Goal: Find specific page/section: Find specific page/section

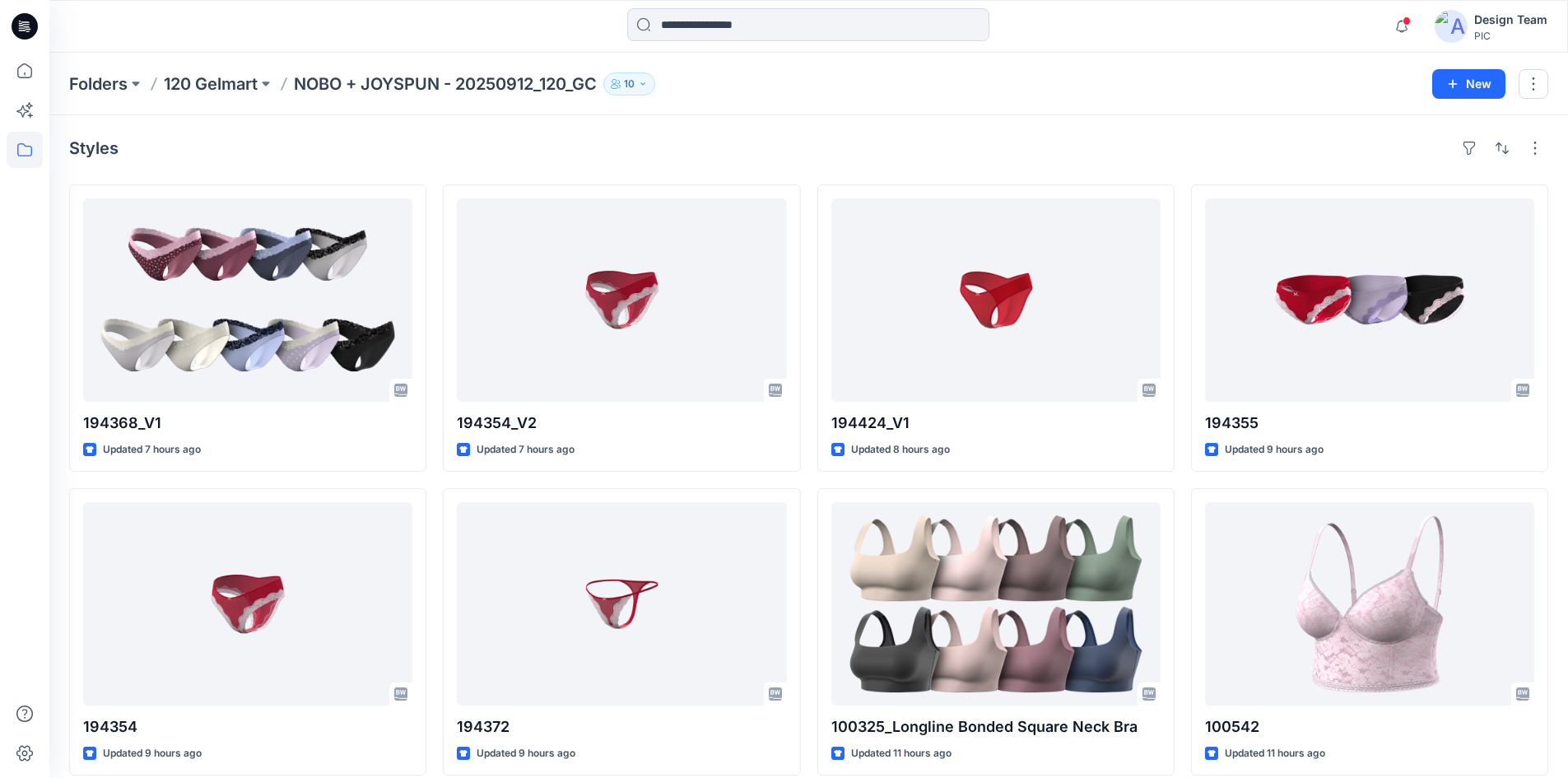
scroll to position [411, 0]
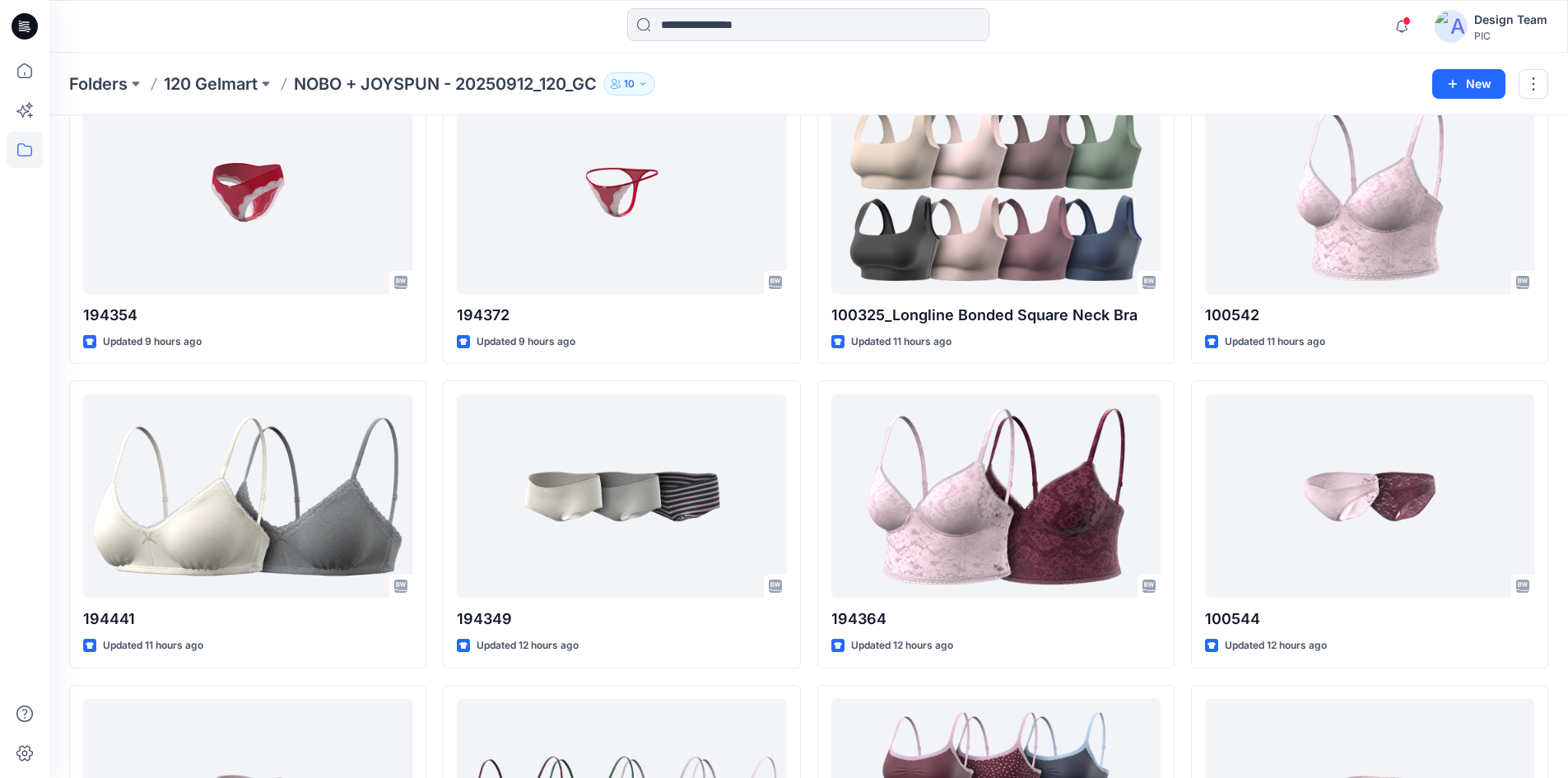
click at [414, 78] on p "NOBO + JOYSPUN - 20250912_120_GC" at bounding box center [445, 84] width 303 height 23
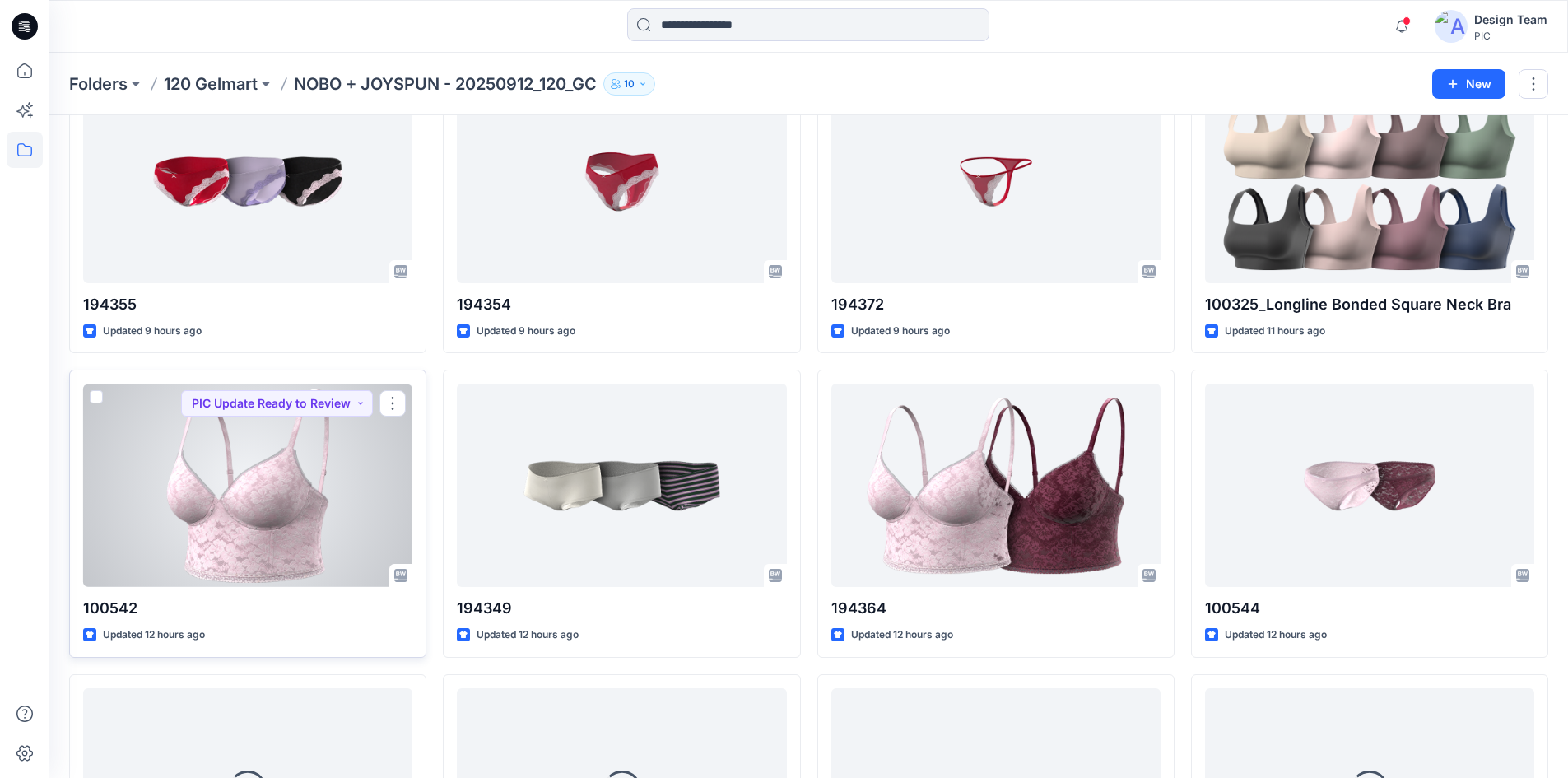
scroll to position [463, 0]
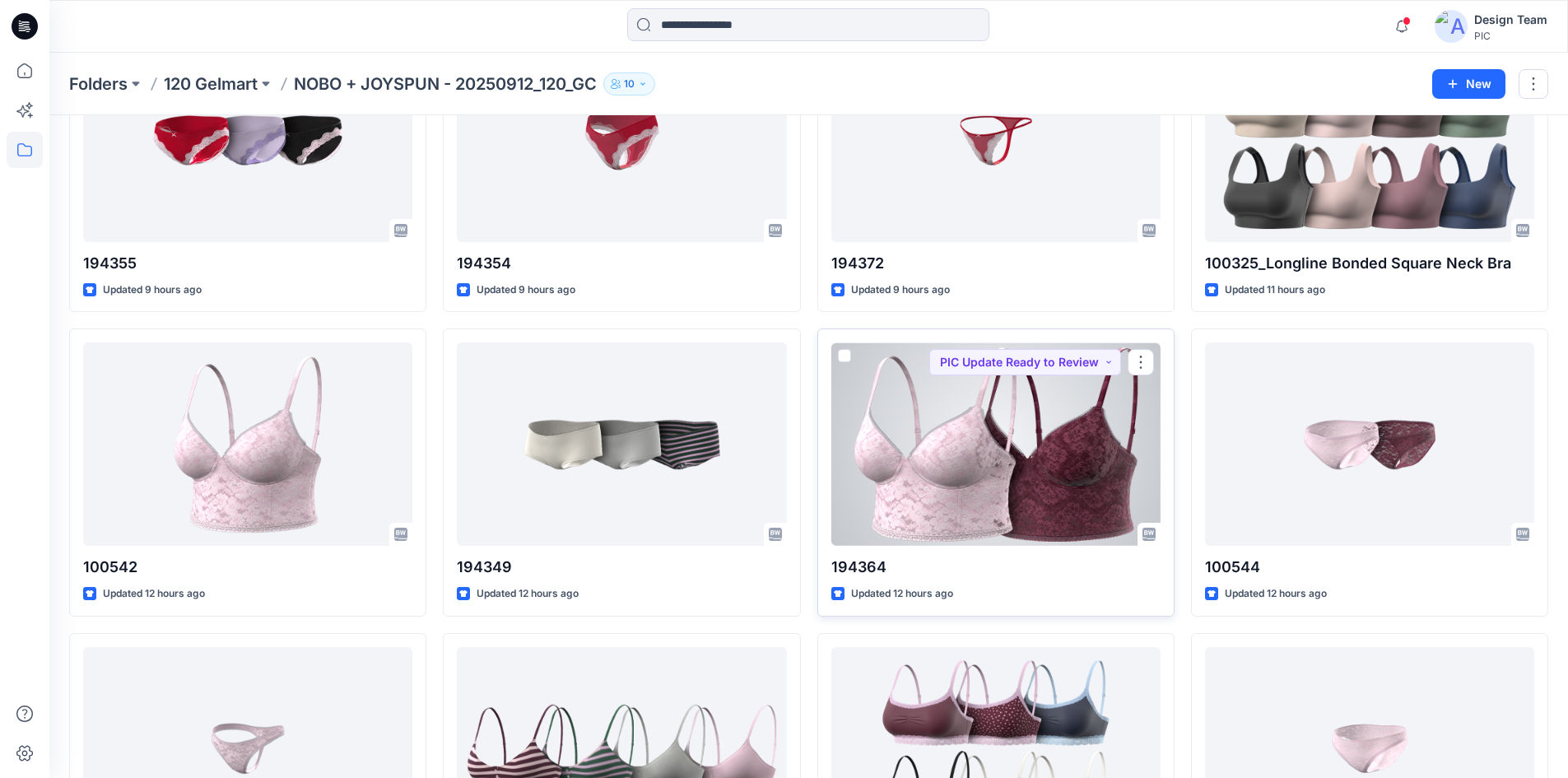
click at [930, 485] on div at bounding box center [996, 444] width 330 height 203
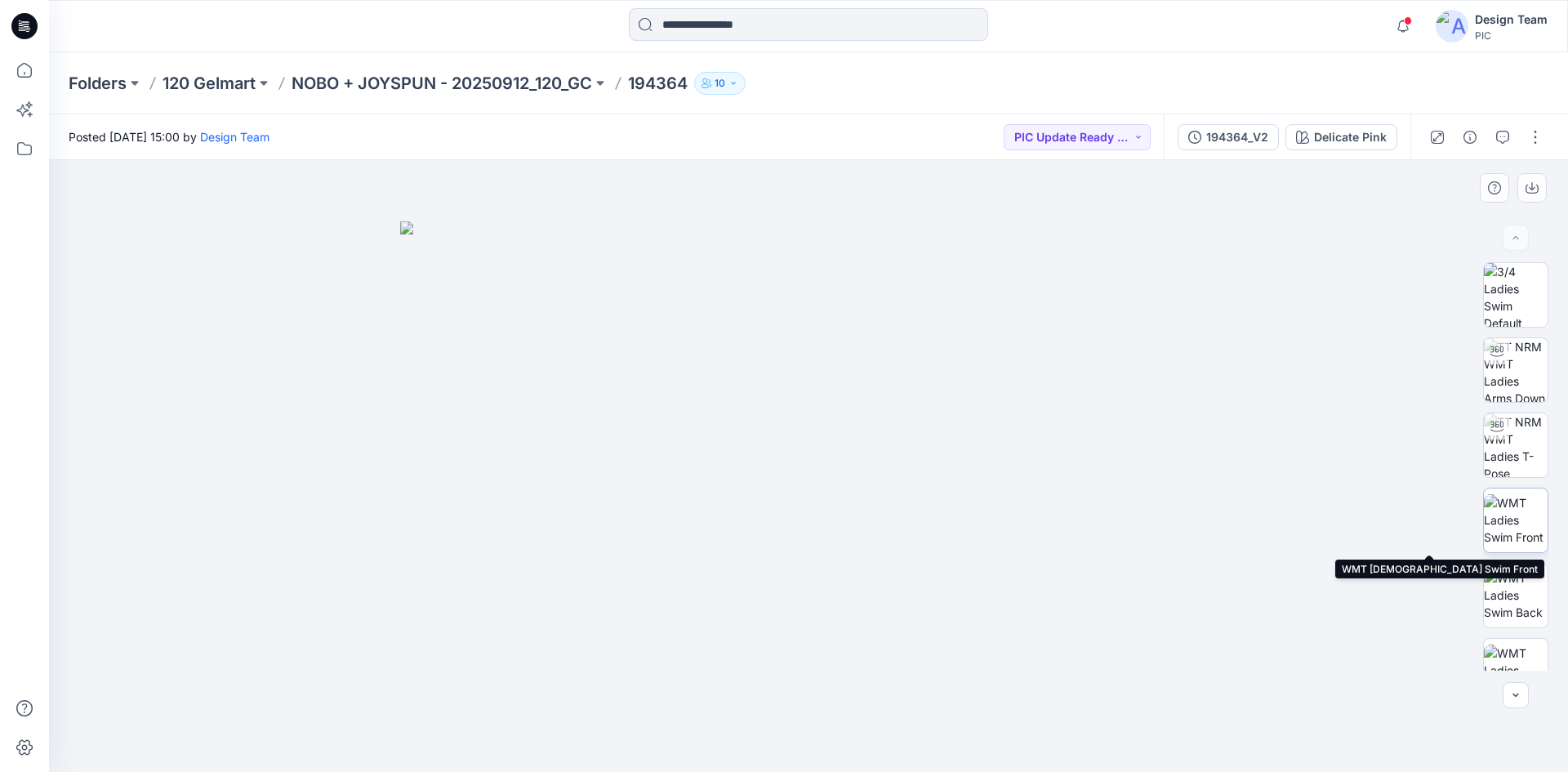
click at [1514, 519] on img at bounding box center [1515, 519] width 64 height 51
drag, startPoint x: 656, startPoint y: 495, endPoint x: 473, endPoint y: 496, distance: 183.0
click at [473, 496] on img at bounding box center [808, 399] width 878 height 746
click at [473, 86] on p "NOBO + JOYSPUN - 20250912_120_GC" at bounding box center [442, 83] width 301 height 23
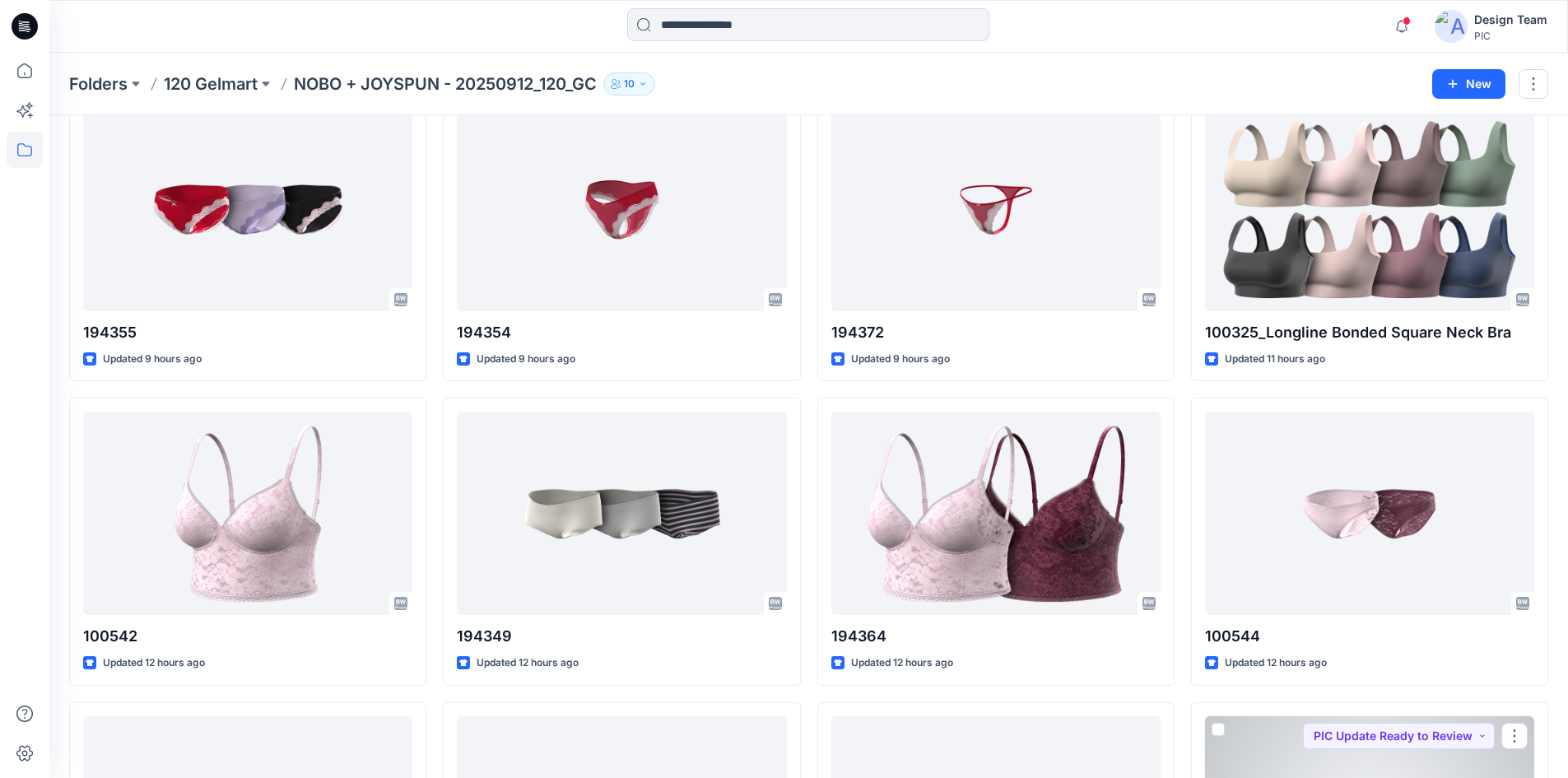
scroll to position [387, 0]
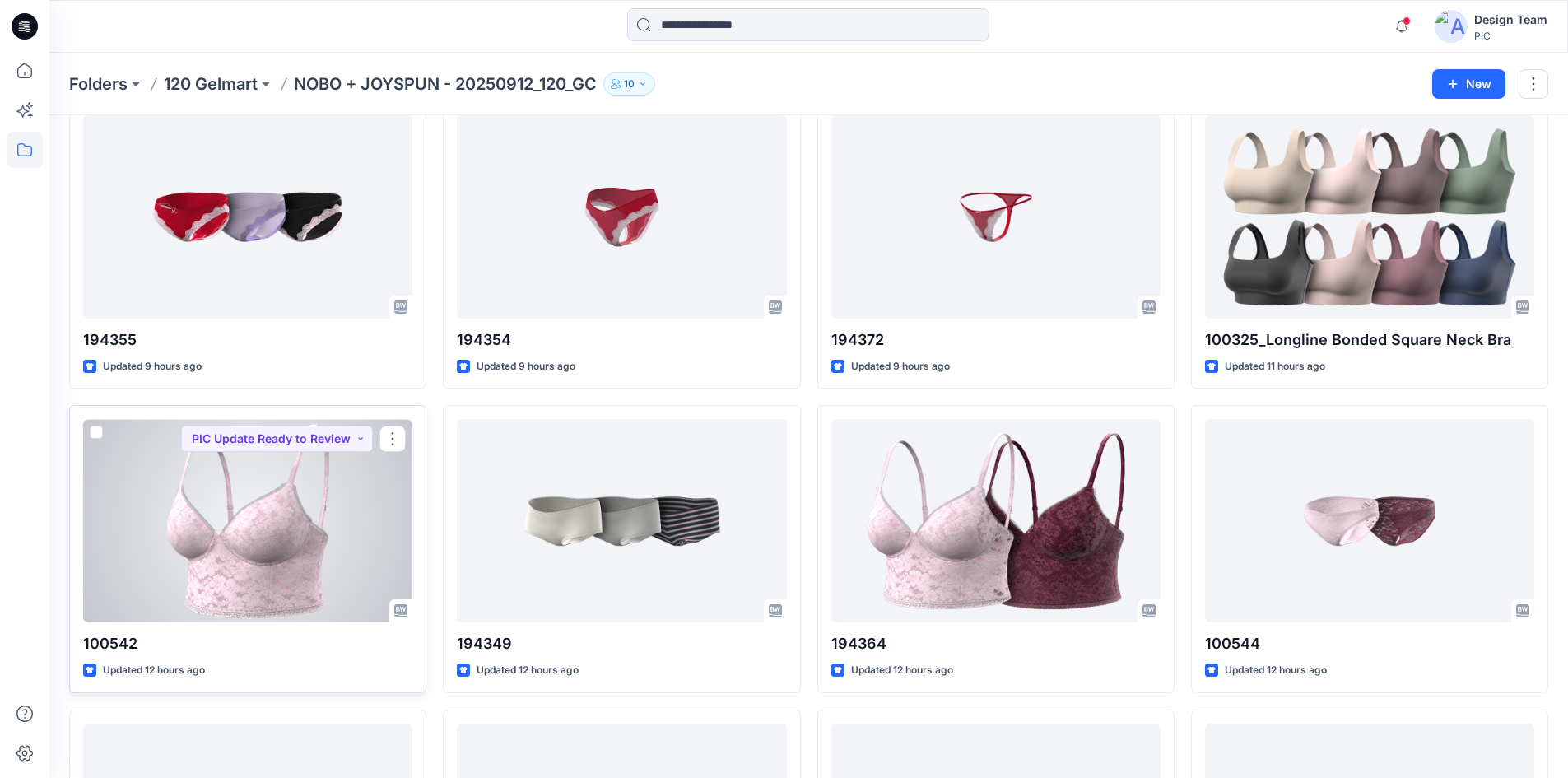
click at [214, 484] on div at bounding box center [248, 520] width 330 height 203
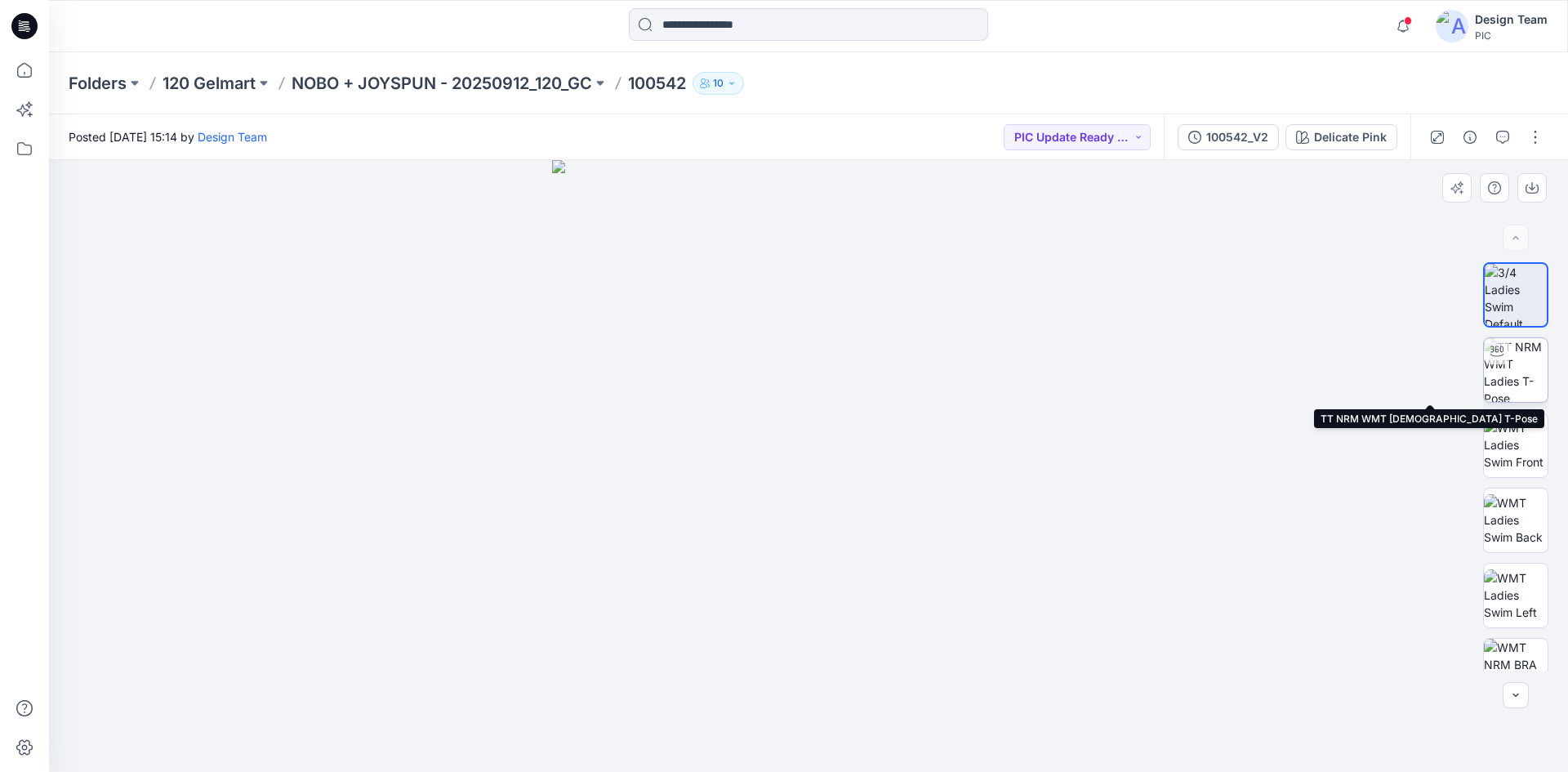
click at [1514, 378] on img at bounding box center [1515, 369] width 64 height 64
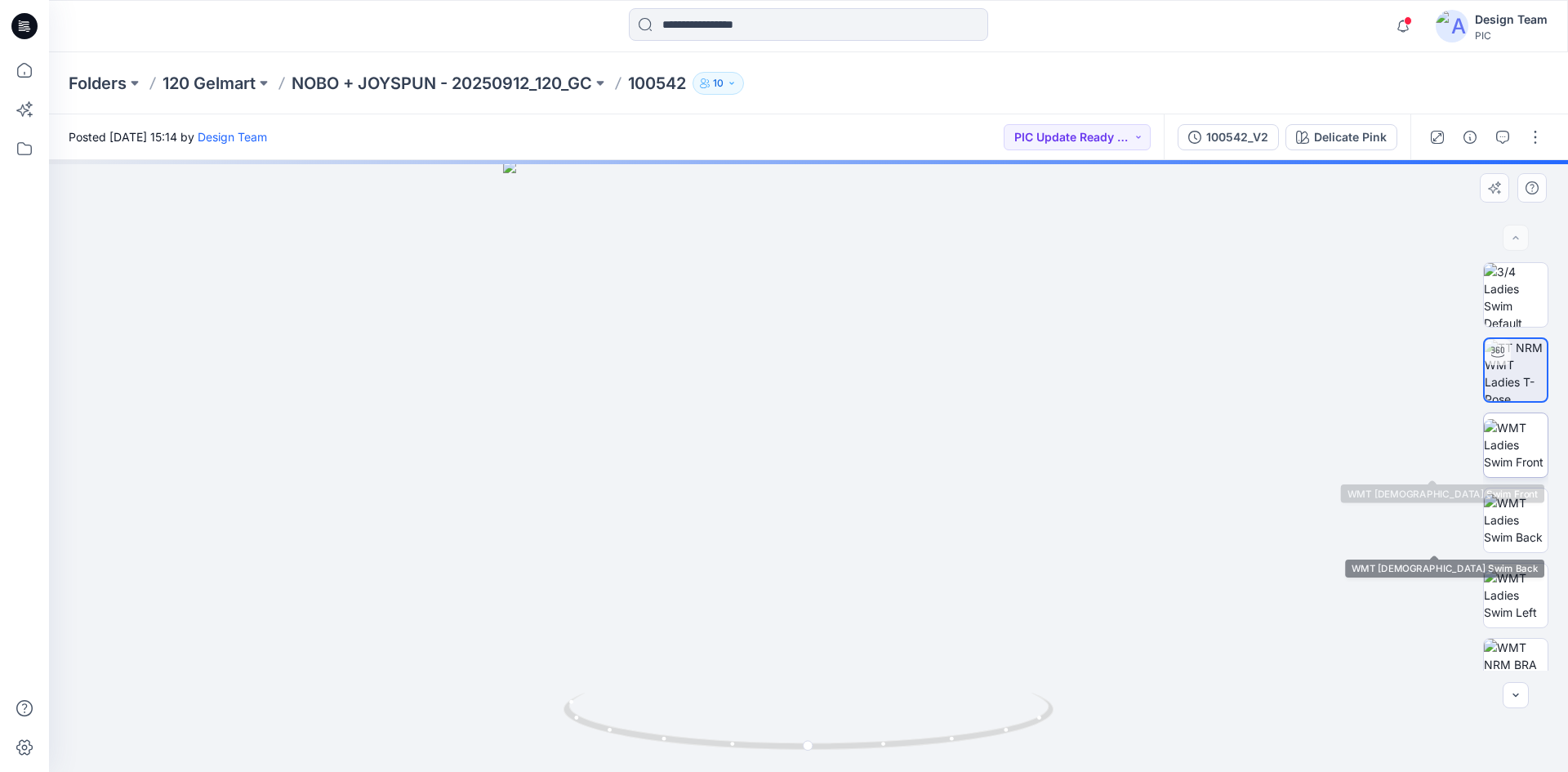
click at [1518, 457] on img at bounding box center [1515, 444] width 64 height 51
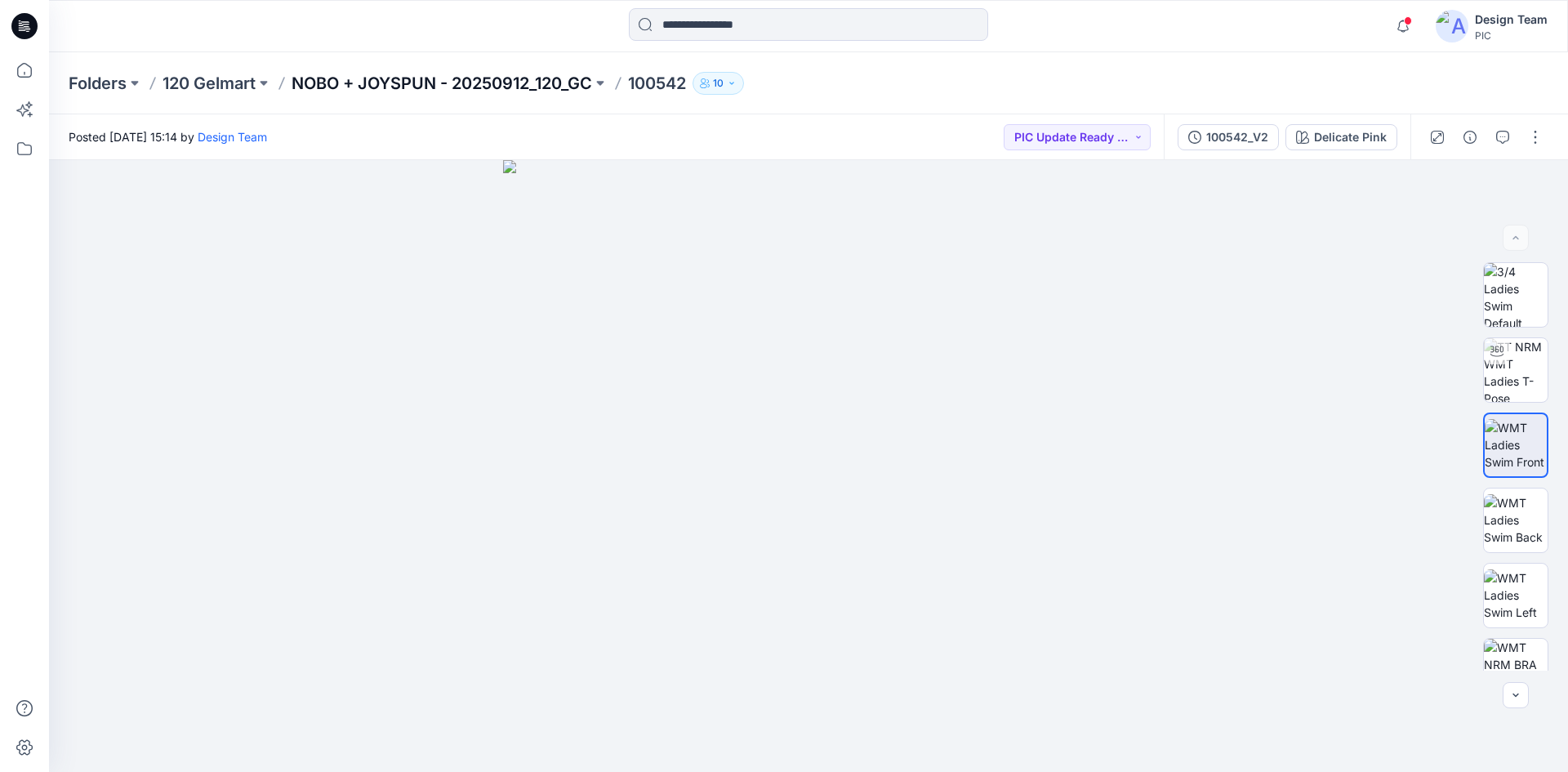
click at [444, 80] on p "NOBO + JOYSPUN - 20250912_120_GC" at bounding box center [442, 83] width 301 height 23
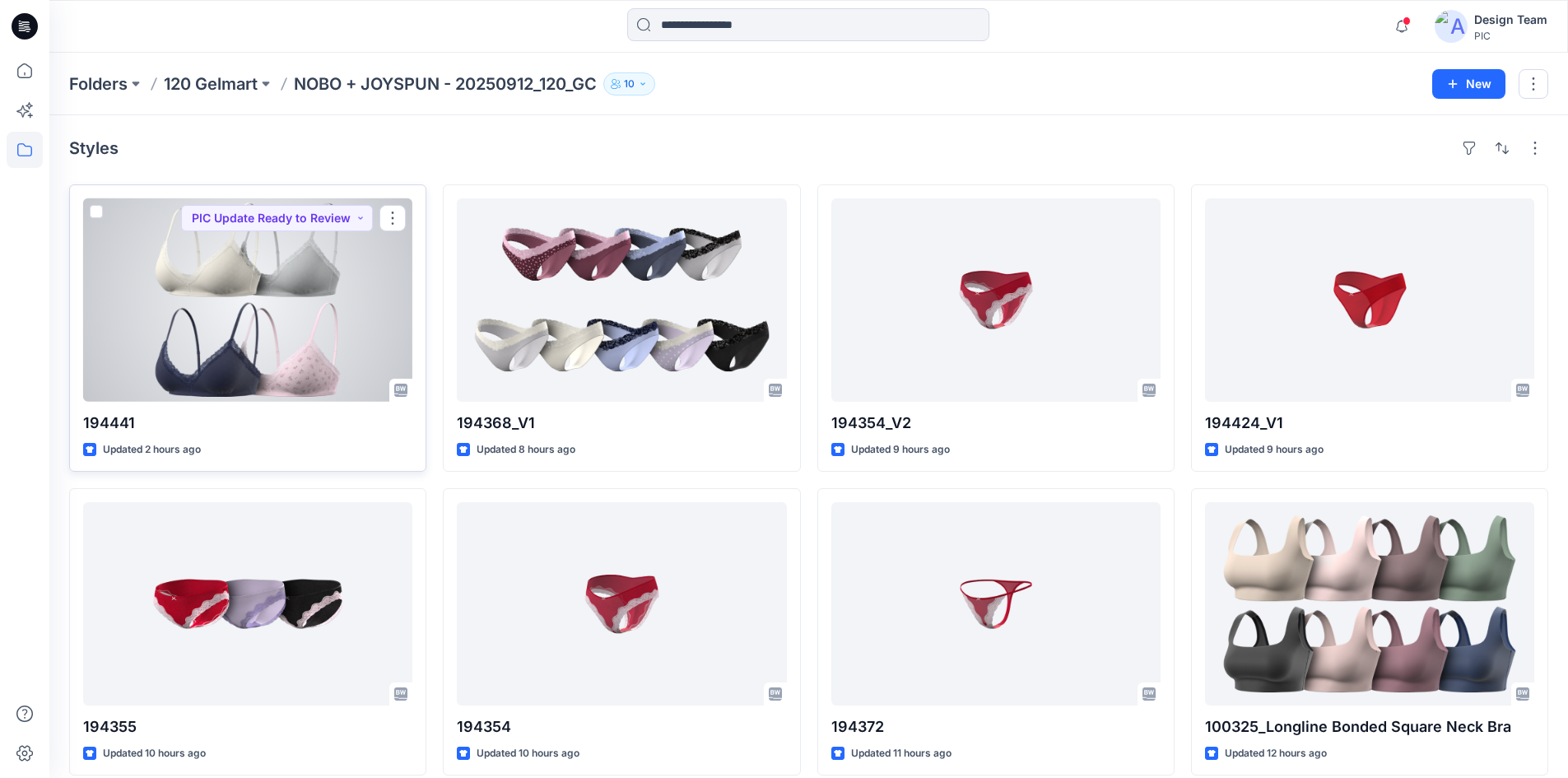
click at [236, 281] on div at bounding box center [248, 300] width 330 height 203
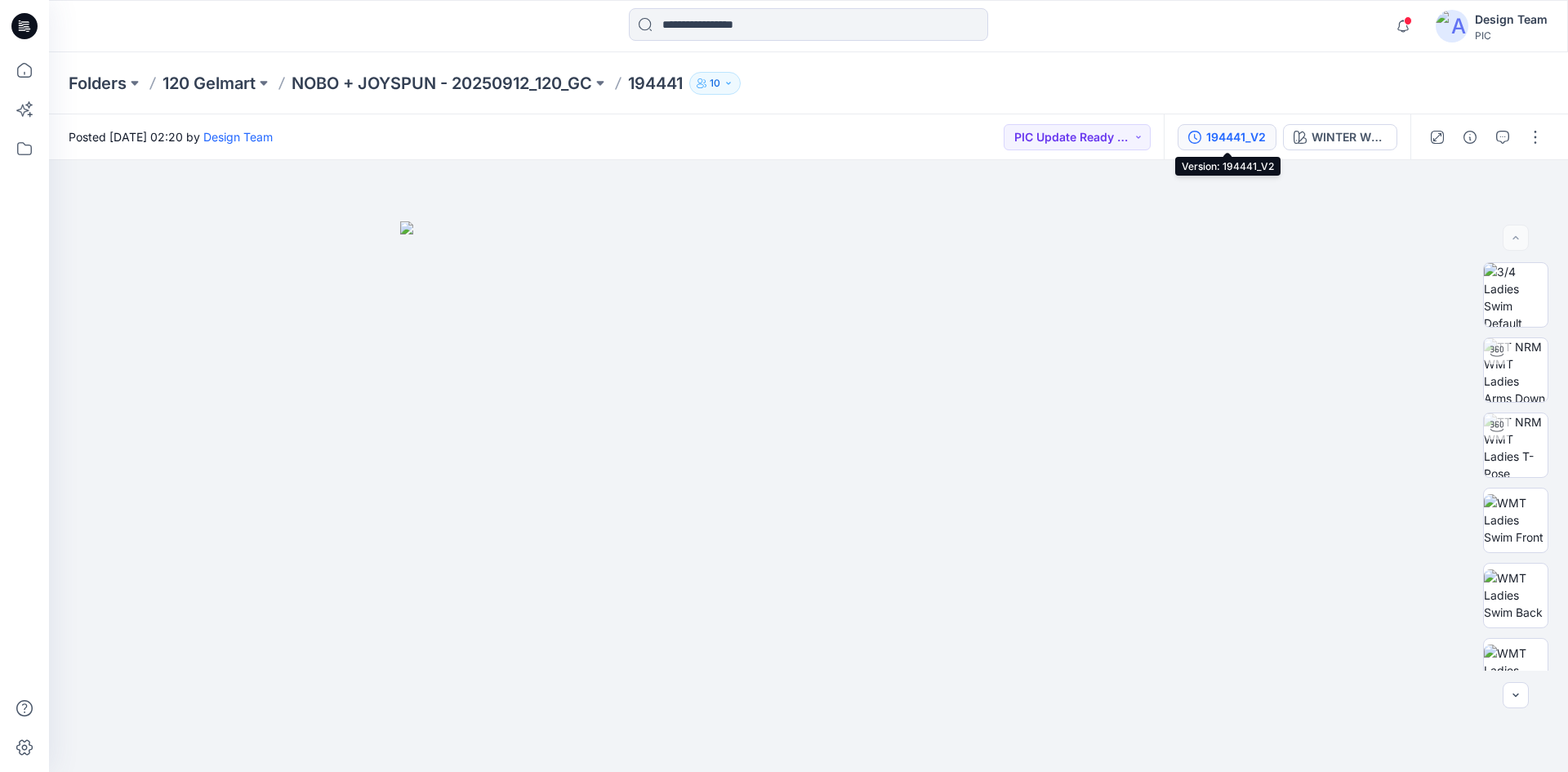
click at [1231, 135] on div "194441_V2" at bounding box center [1236, 137] width 59 height 18
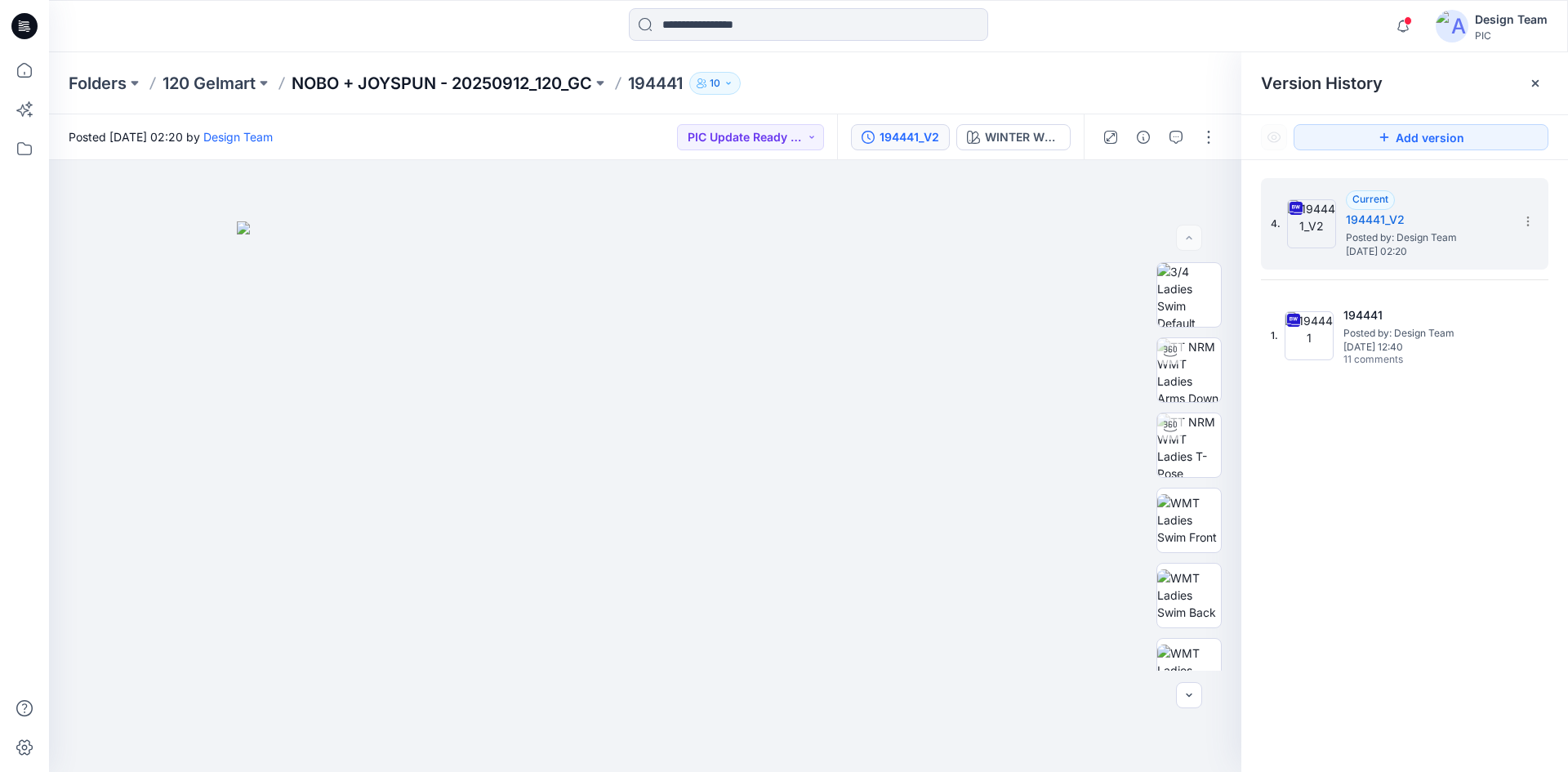
click at [400, 83] on p "NOBO + JOYSPUN - 20250912_120_GC" at bounding box center [442, 83] width 301 height 23
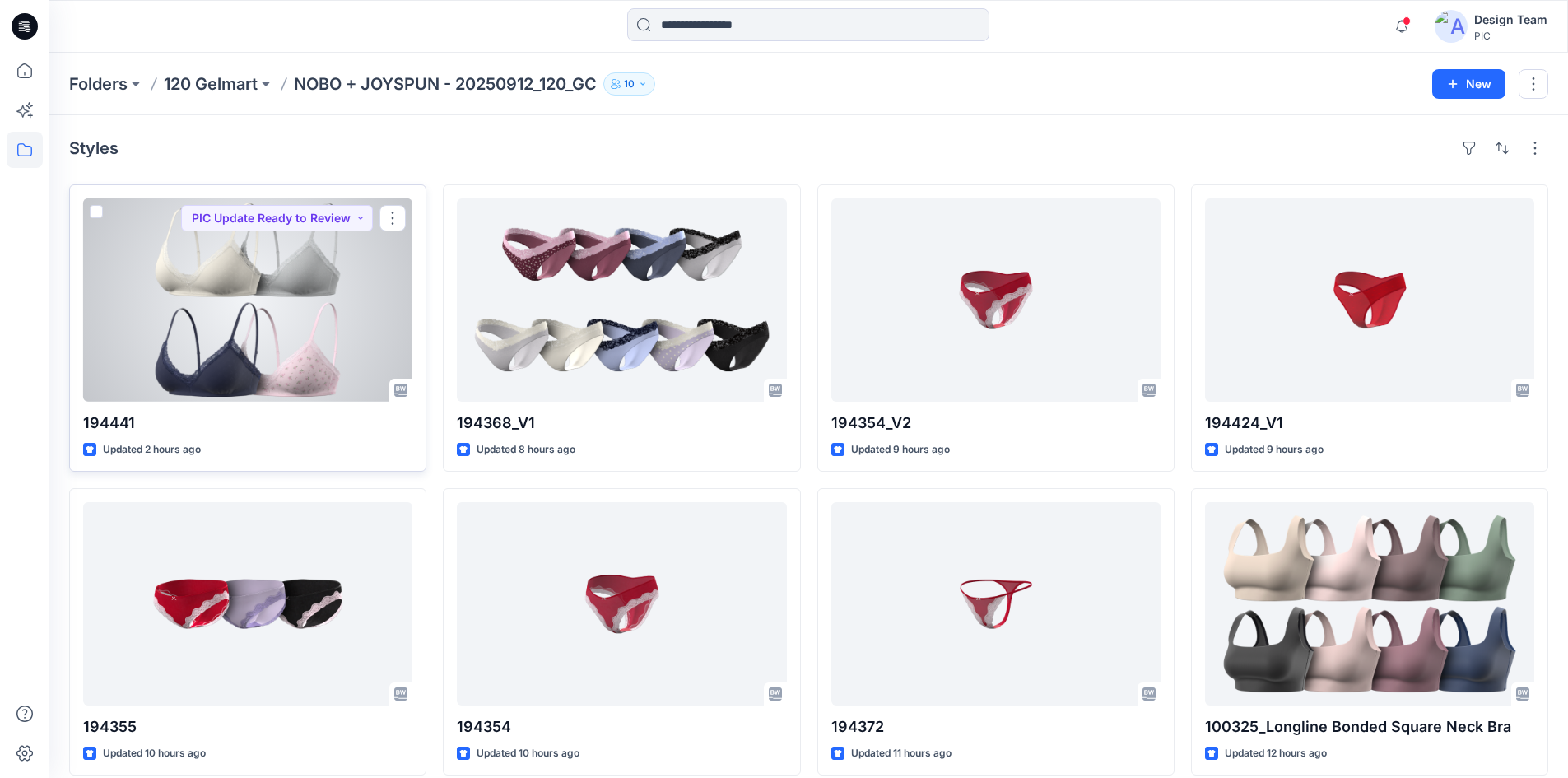
click at [208, 352] on div at bounding box center [248, 300] width 330 height 203
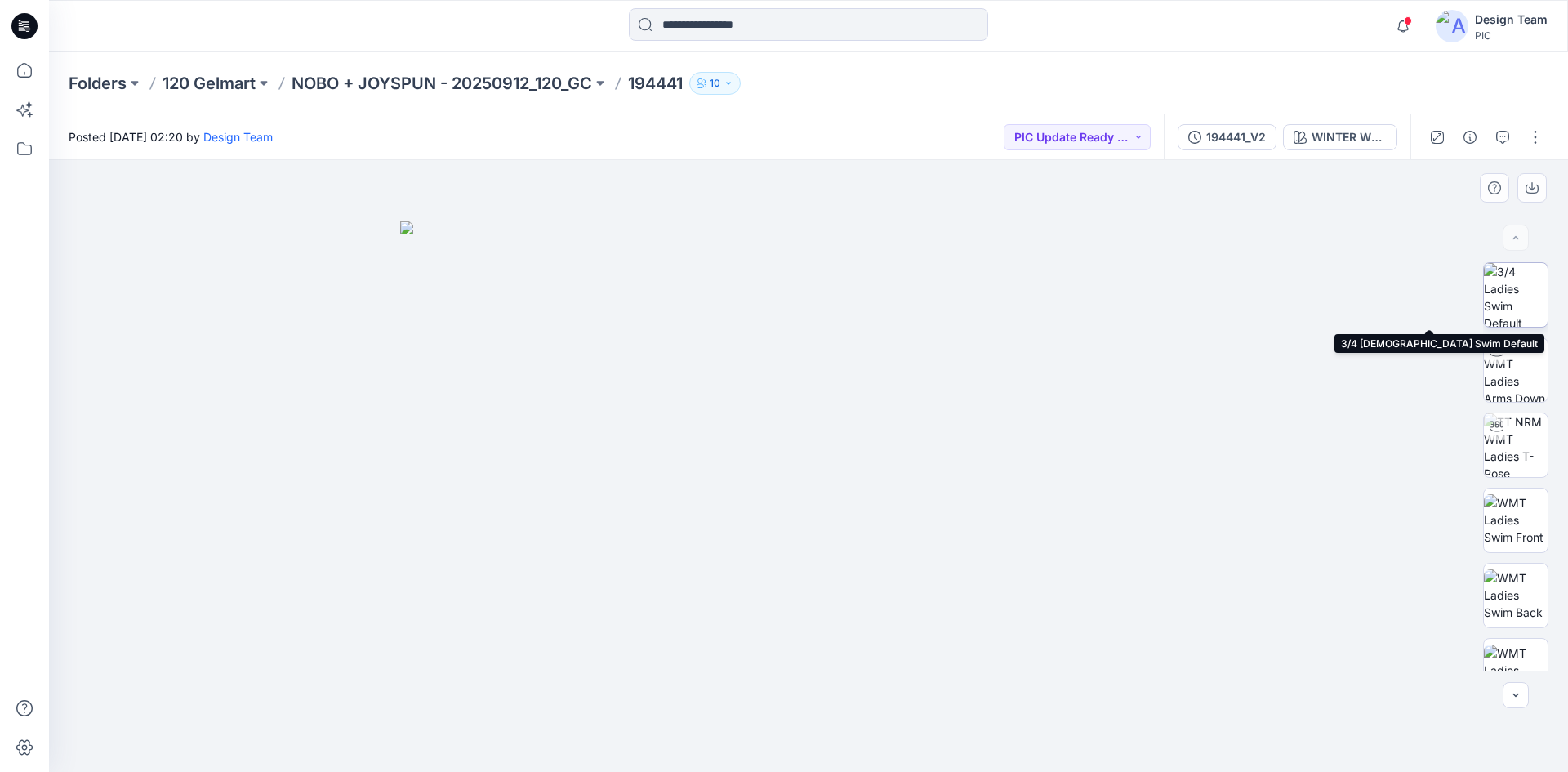
click at [1519, 284] on img at bounding box center [1515, 294] width 64 height 64
click at [502, 83] on p "NOBO + JOYSPUN - 20250912_120_GC" at bounding box center [442, 83] width 301 height 23
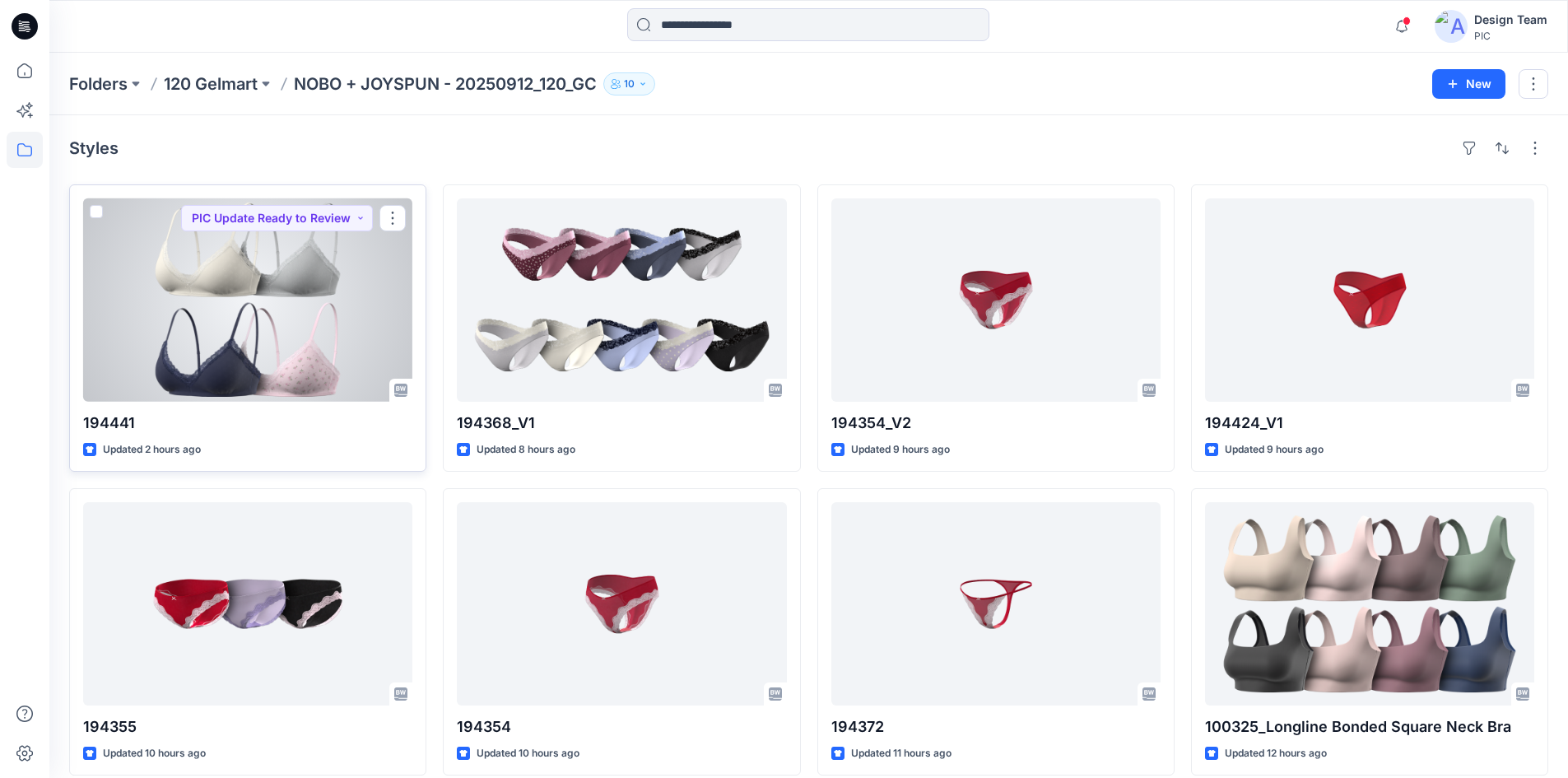
click at [270, 308] on div at bounding box center [248, 300] width 330 height 203
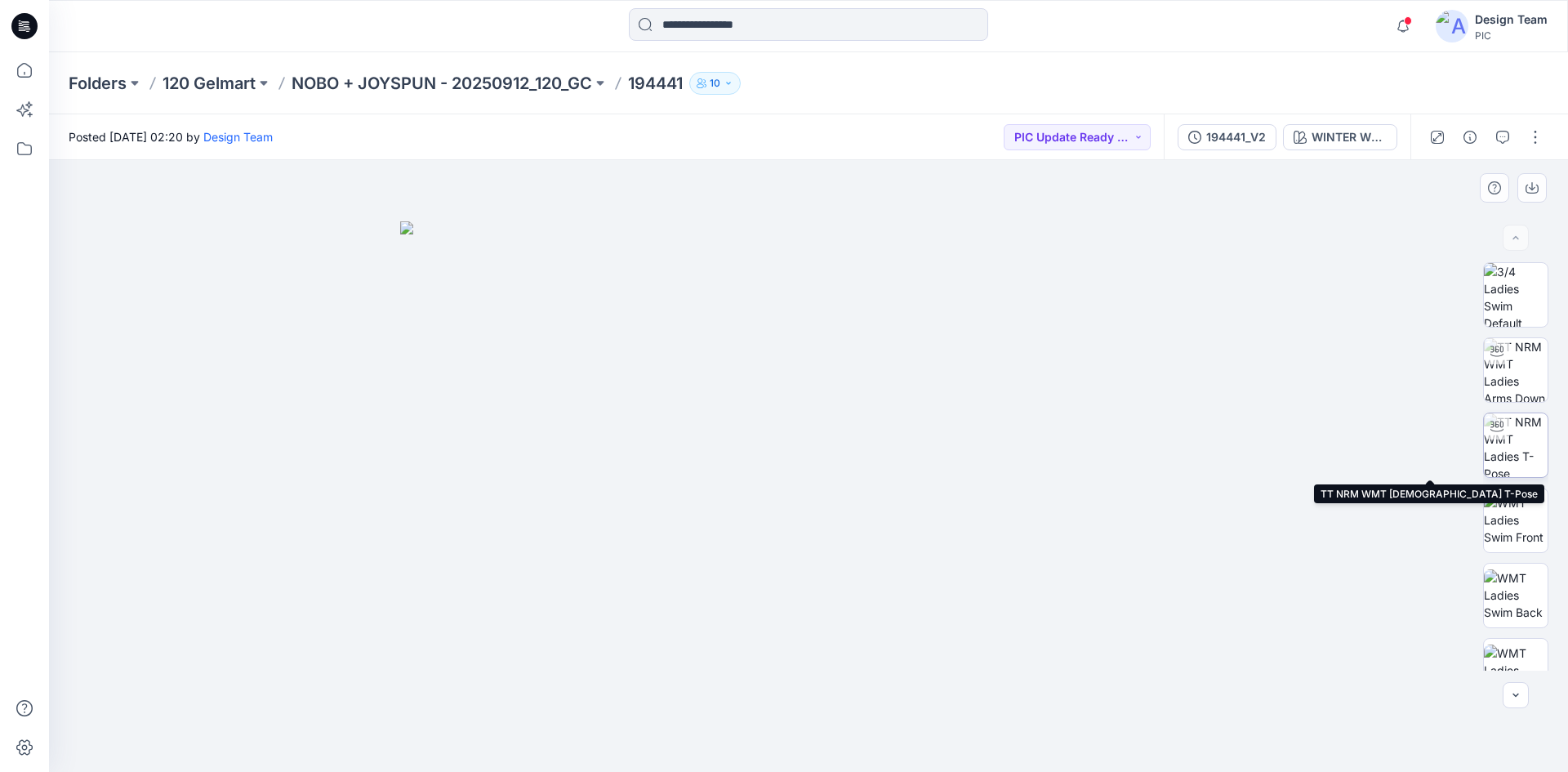
click at [1518, 449] on img at bounding box center [1515, 444] width 64 height 64
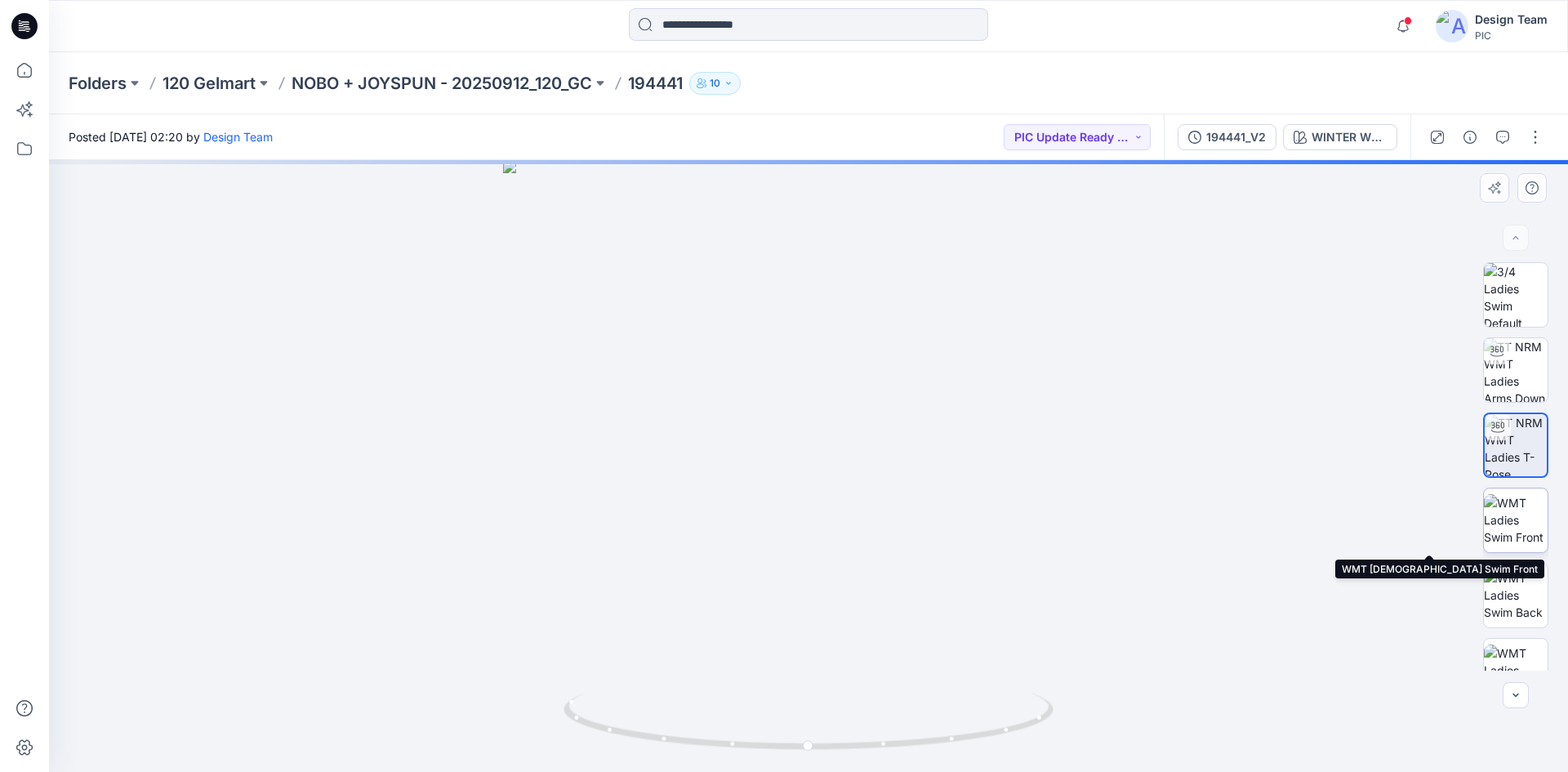
click at [1518, 523] on img at bounding box center [1515, 519] width 64 height 51
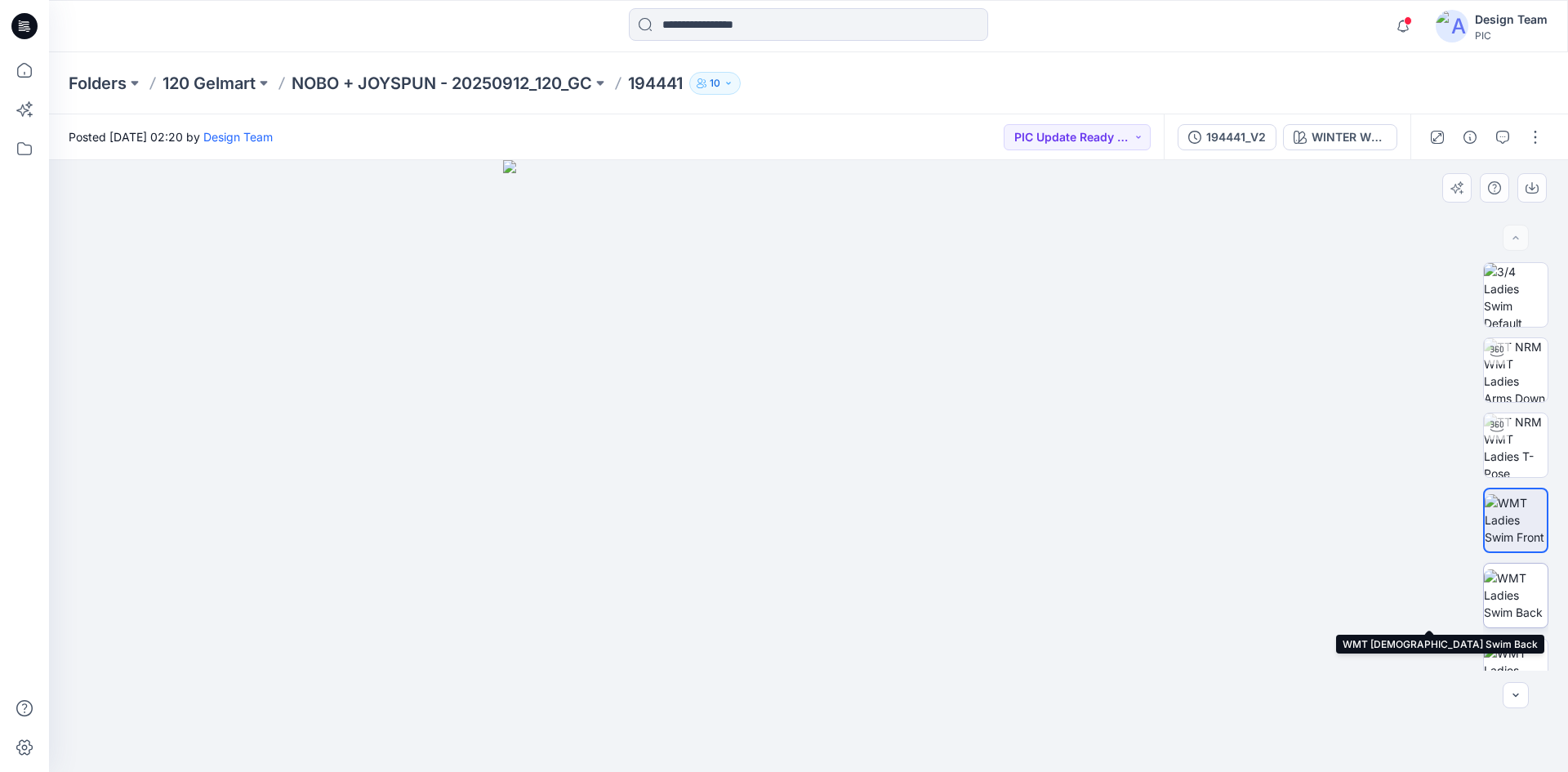
click at [1506, 598] on img at bounding box center [1515, 594] width 64 height 51
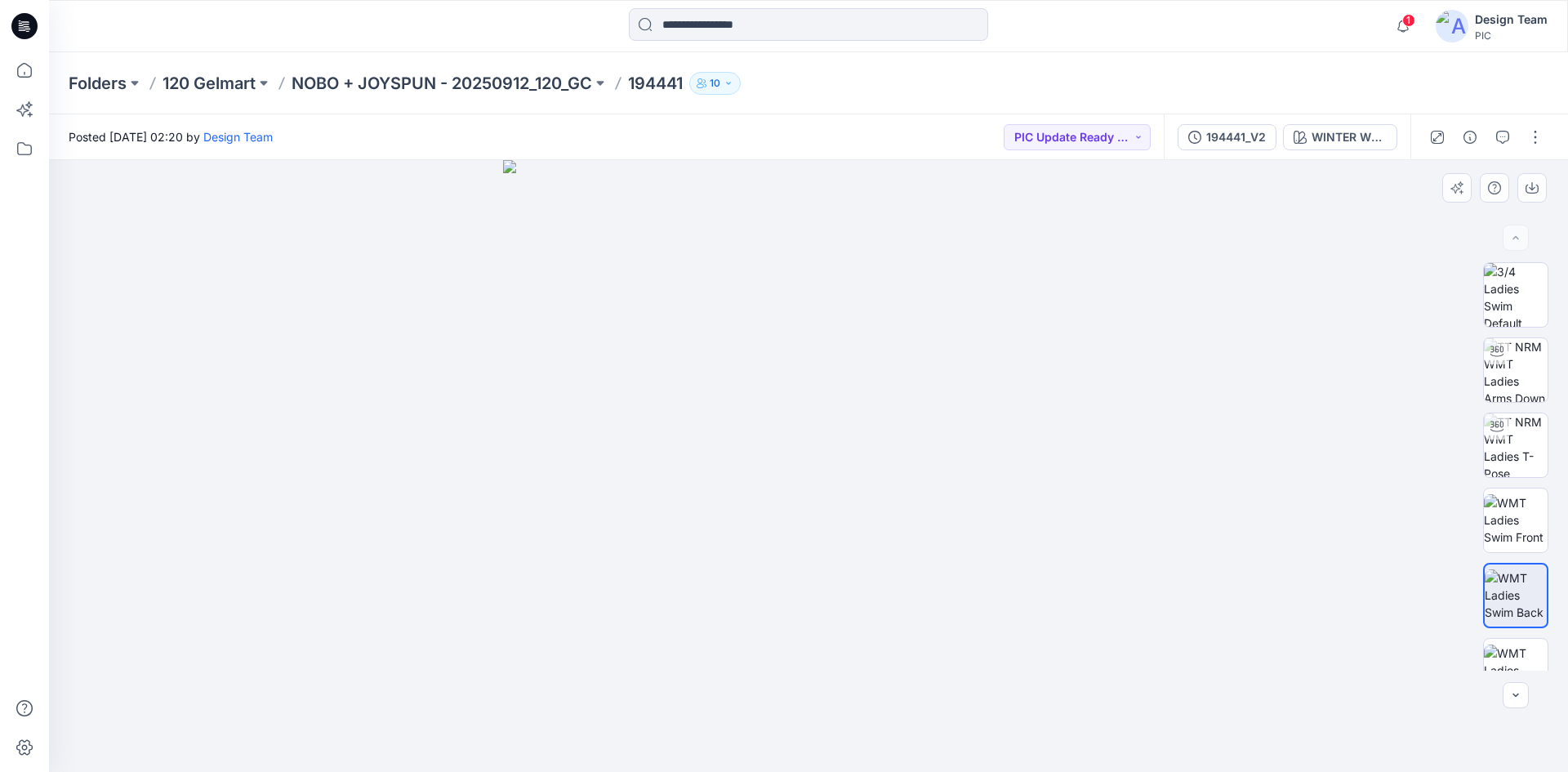
click at [559, 551] on img at bounding box center [808, 466] width 612 height 612
click at [1504, 449] on img at bounding box center [1515, 444] width 64 height 64
click at [450, 82] on p "NOBO + JOYSPUN - 20250912_120_GC" at bounding box center [442, 83] width 301 height 23
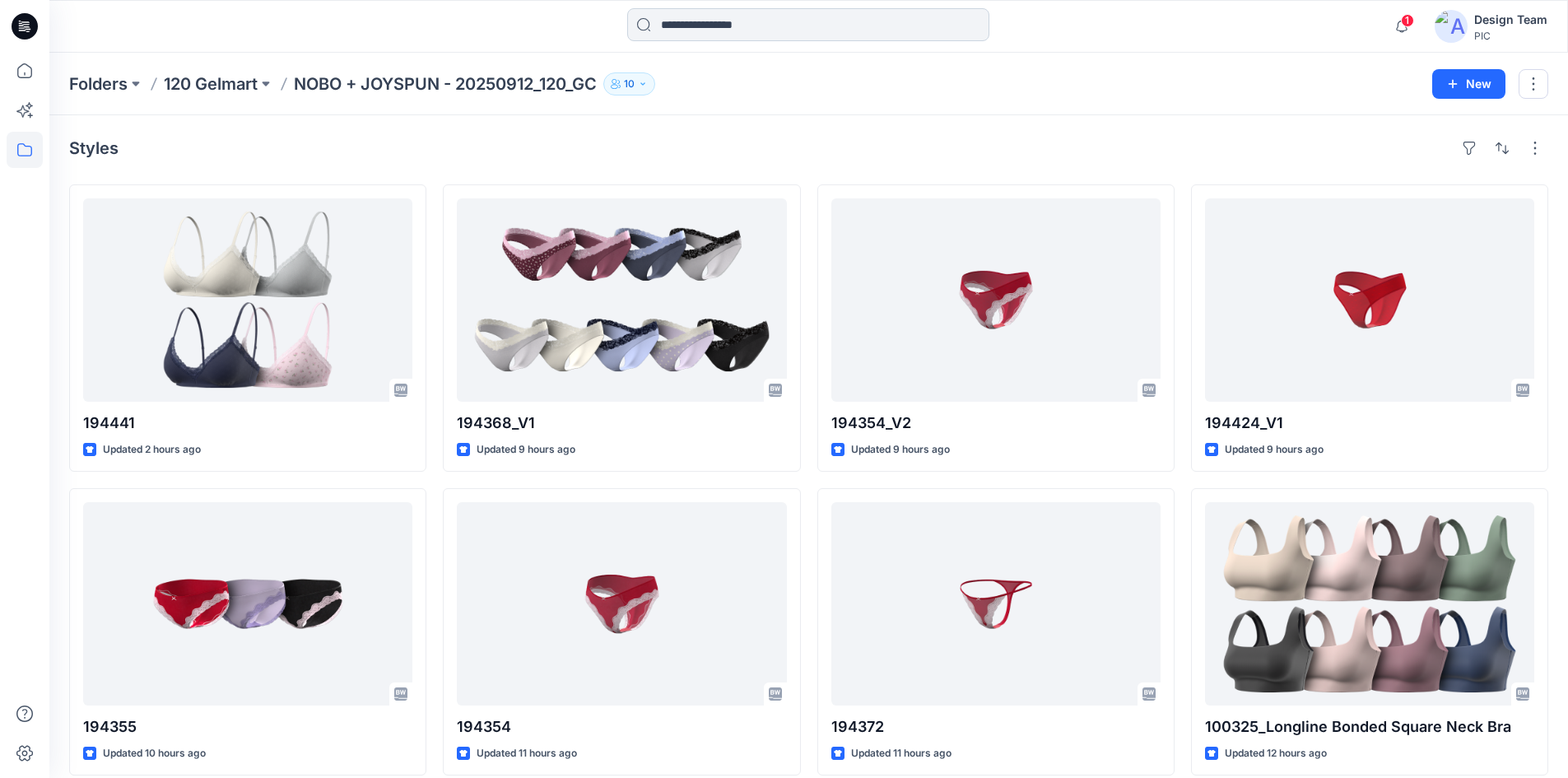
click at [787, 32] on input at bounding box center [808, 25] width 362 height 33
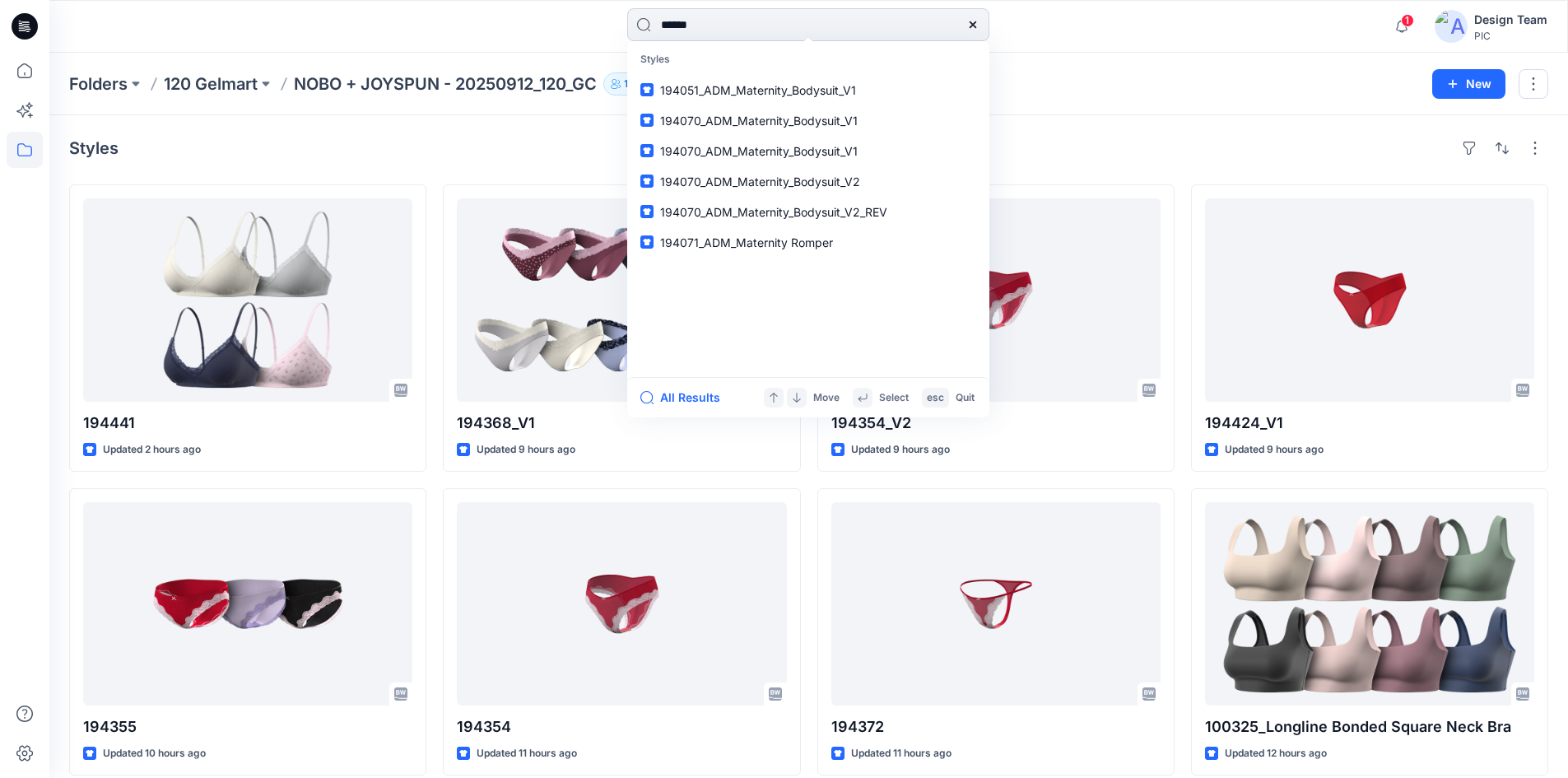
type input "******"
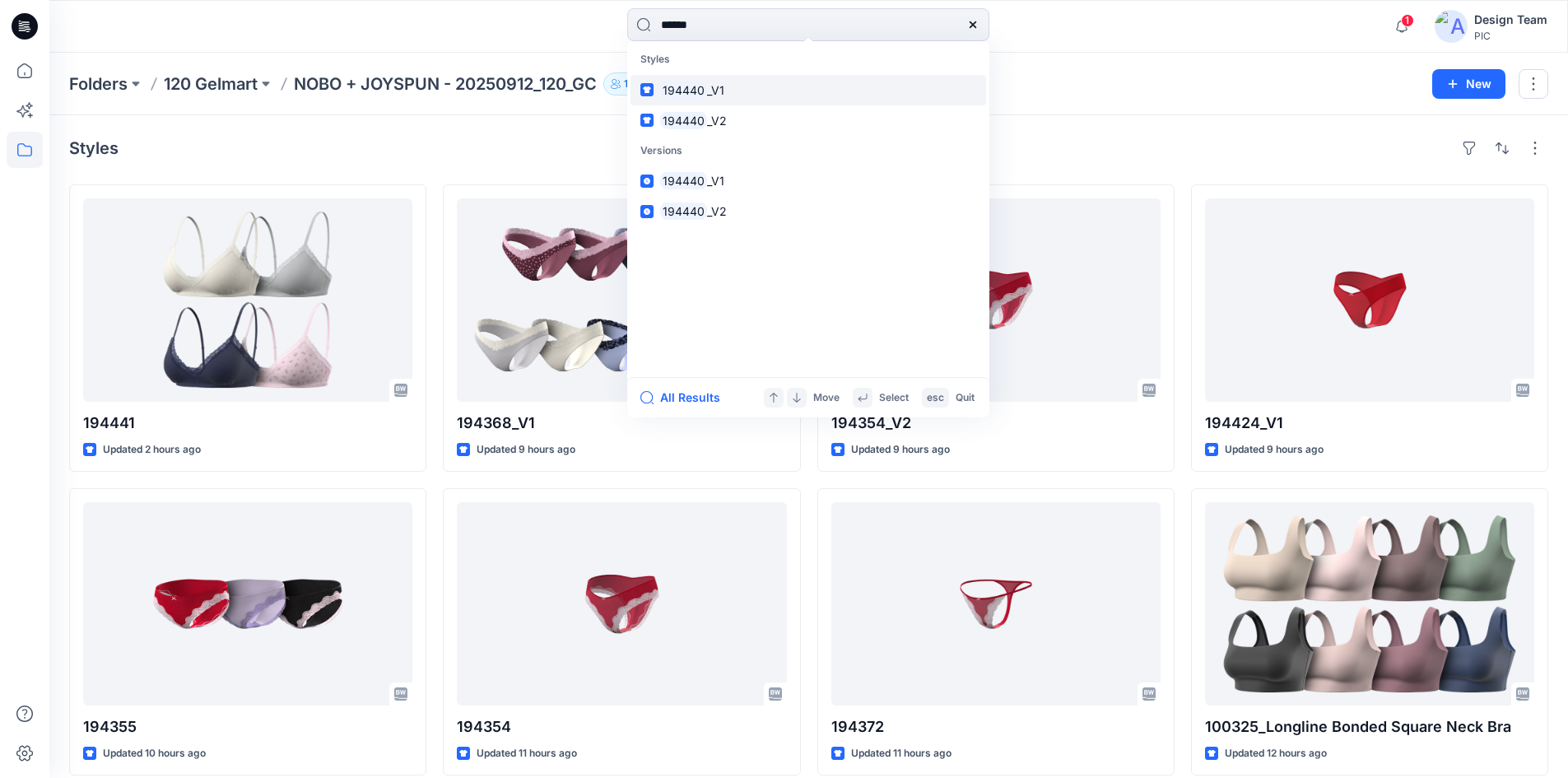
click at [773, 100] on link "194440 _V1" at bounding box center [808, 90] width 355 height 31
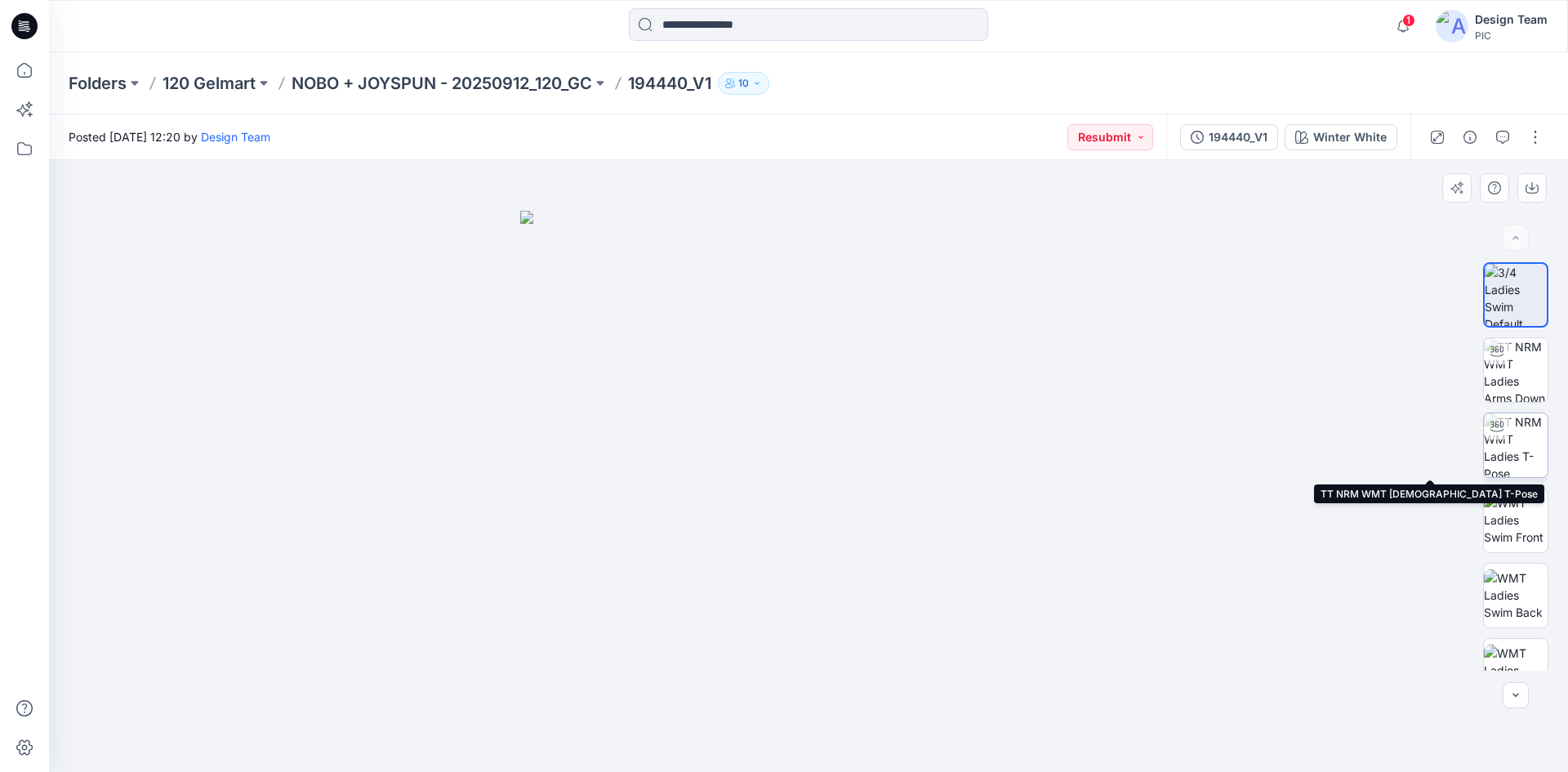
click at [1514, 450] on img at bounding box center [1515, 444] width 64 height 64
